Goal: Information Seeking & Learning: Understand process/instructions

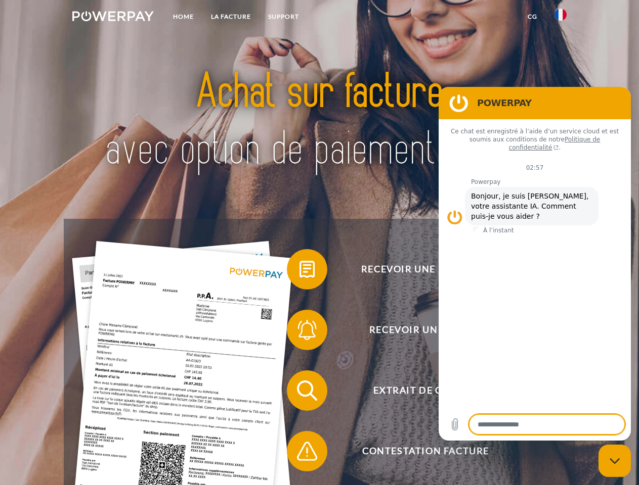
click at [113, 18] on img at bounding box center [112, 16] width 81 height 10
click at [560, 18] on img at bounding box center [560, 15] width 12 height 12
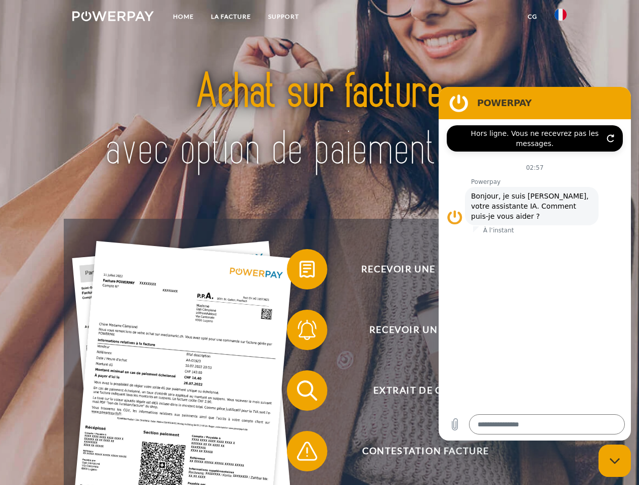
click at [532, 17] on link "CG" at bounding box center [532, 17] width 27 height 18
click at [299, 272] on span at bounding box center [291, 269] width 51 height 51
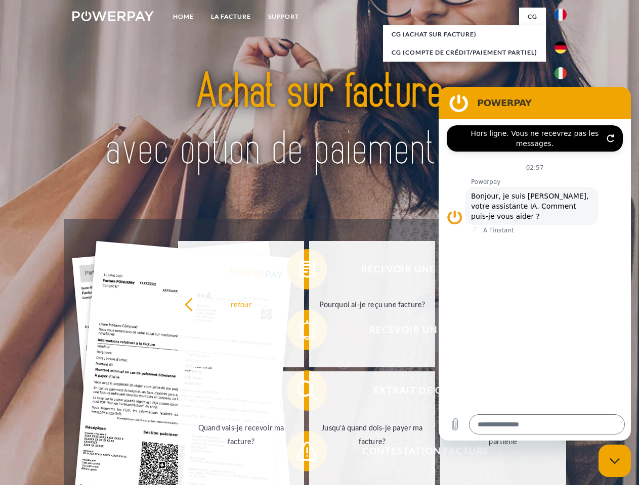
click at [299, 332] on div "Recevoir une facture ? Recevoir un rappel? Extrait de compte retour" at bounding box center [319, 421] width 511 height 405
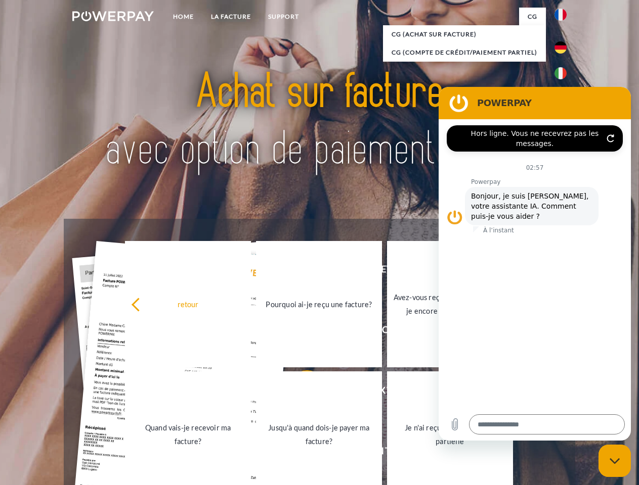
click at [299, 393] on link "Jusqu'à quand dois-je payer ma facture?" at bounding box center [319, 435] width 126 height 126
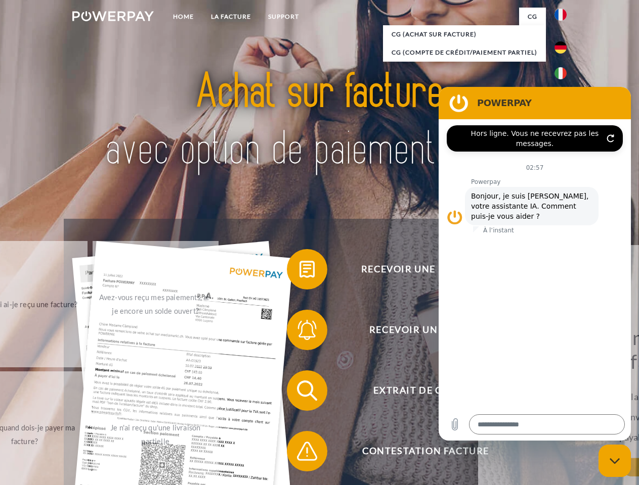
click at [299, 454] on span at bounding box center [291, 451] width 51 height 51
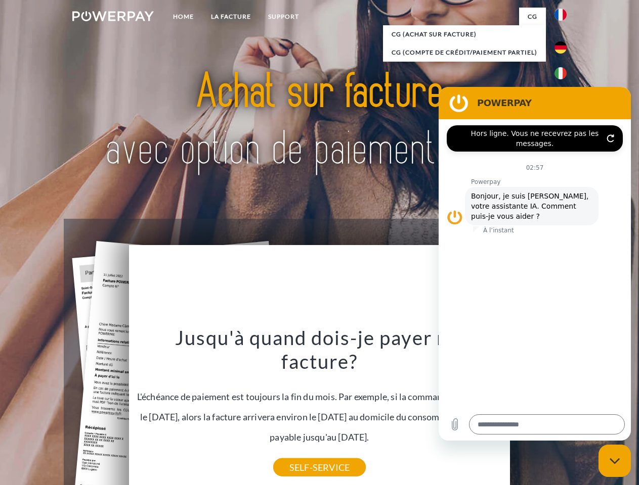
click at [614, 461] on icon "Fermer la fenêtre de messagerie" at bounding box center [614, 461] width 11 height 7
type textarea "*"
